Goal: Task Accomplishment & Management: Manage account settings

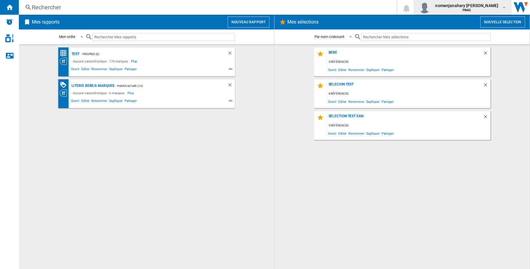
click at [446, 6] on span "nomenjanahary [PERSON_NAME]" at bounding box center [466, 6] width 63 height 6
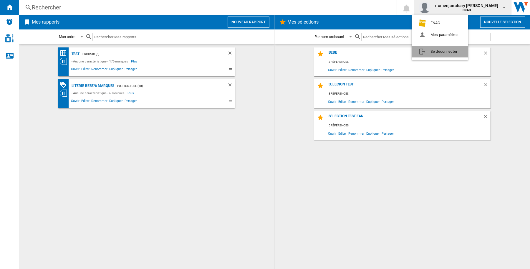
click at [444, 50] on button "Se déconnecter" at bounding box center [440, 52] width 57 height 12
